Goal: Transaction & Acquisition: Purchase product/service

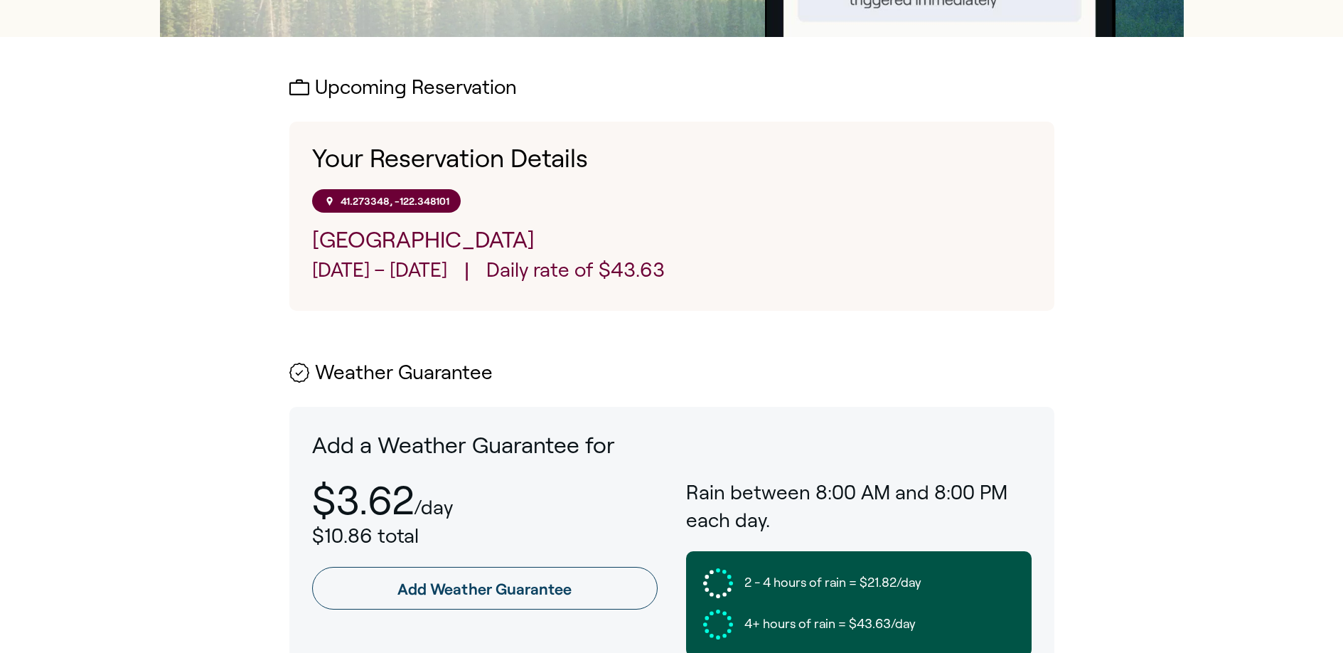
scroll to position [537, 0]
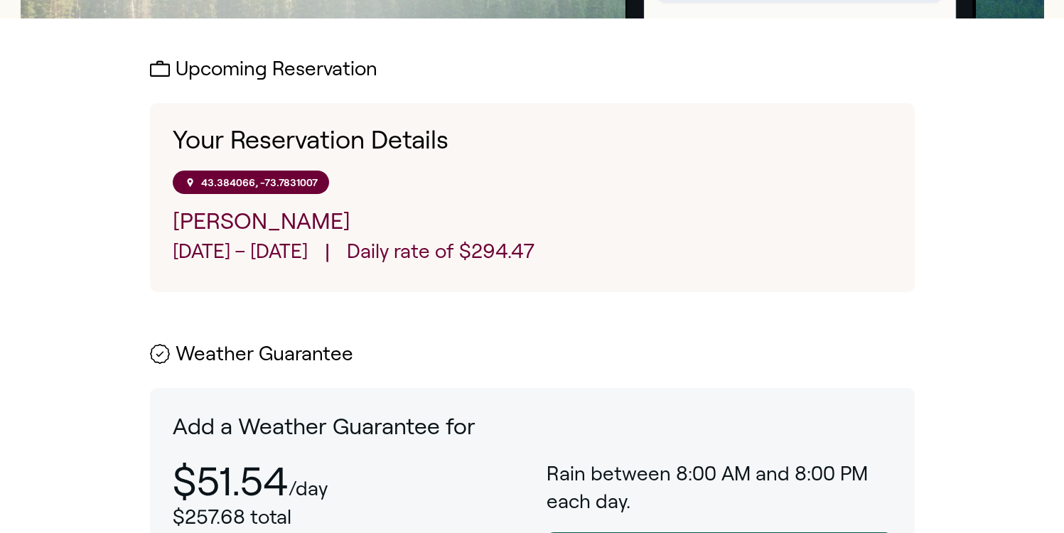
scroll to position [493, 0]
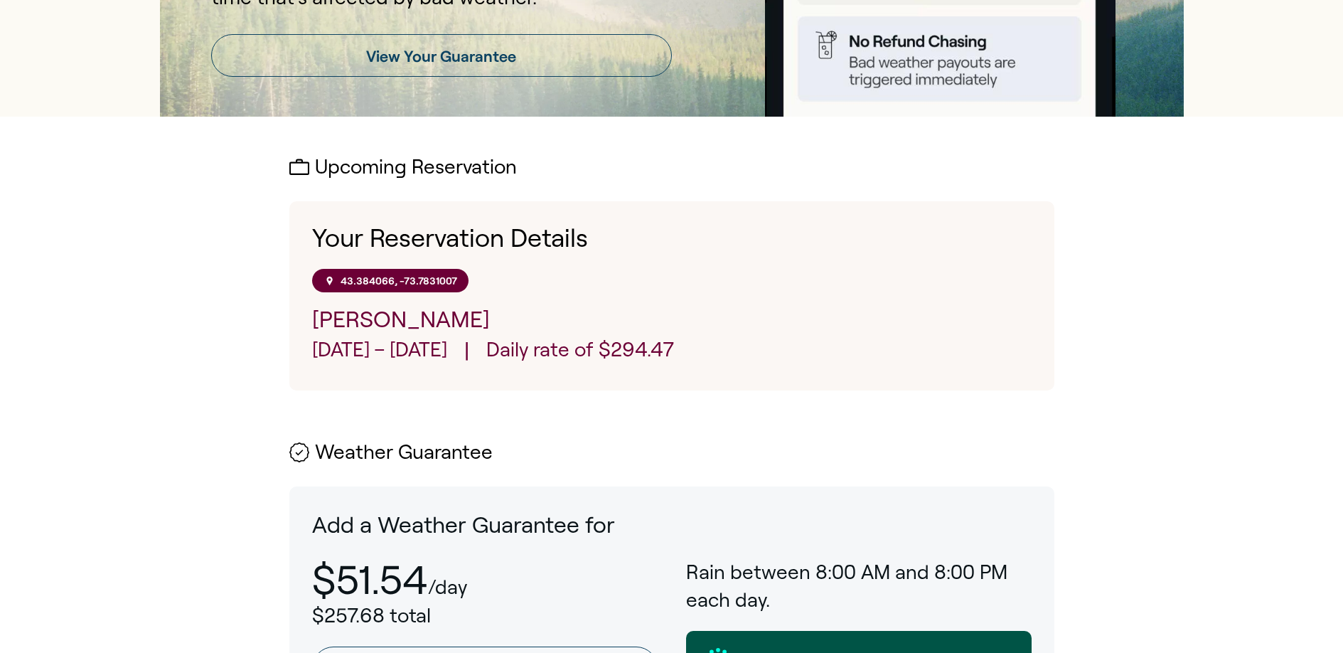
scroll to position [553, 0]
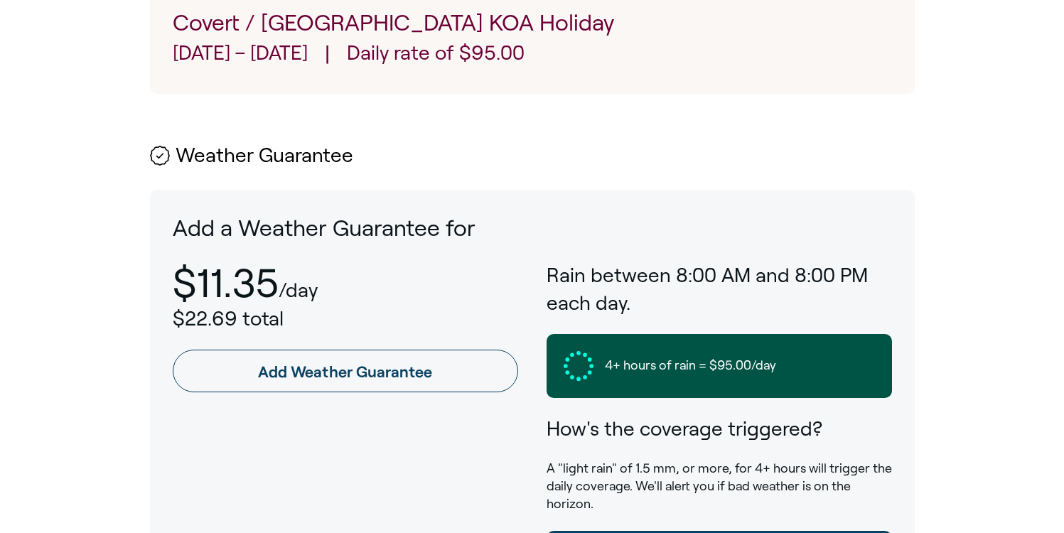
scroll to position [509, 0]
